Goal: Transaction & Acquisition: Obtain resource

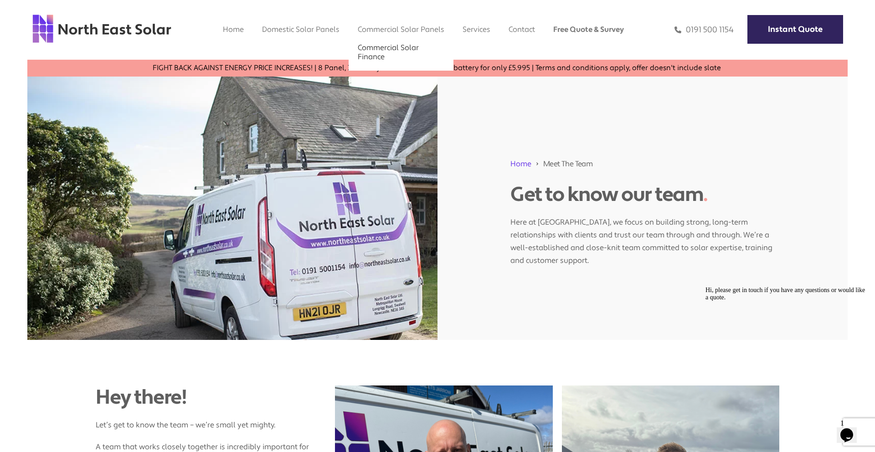
click at [388, 52] on link "Commercial Solar Finance" at bounding box center [388, 52] width 61 height 19
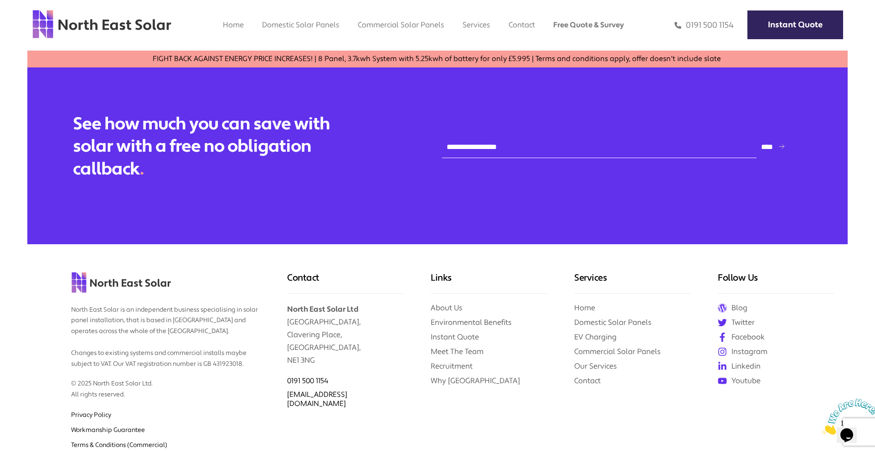
scroll to position [949, 0]
click at [469, 332] on link "Instant Quote" at bounding box center [455, 337] width 48 height 10
